Goal: Information Seeking & Learning: Stay updated

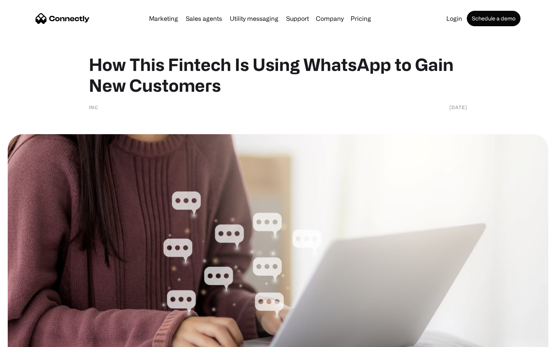
scroll to position [1057, 0]
